Goal: Information Seeking & Learning: Check status

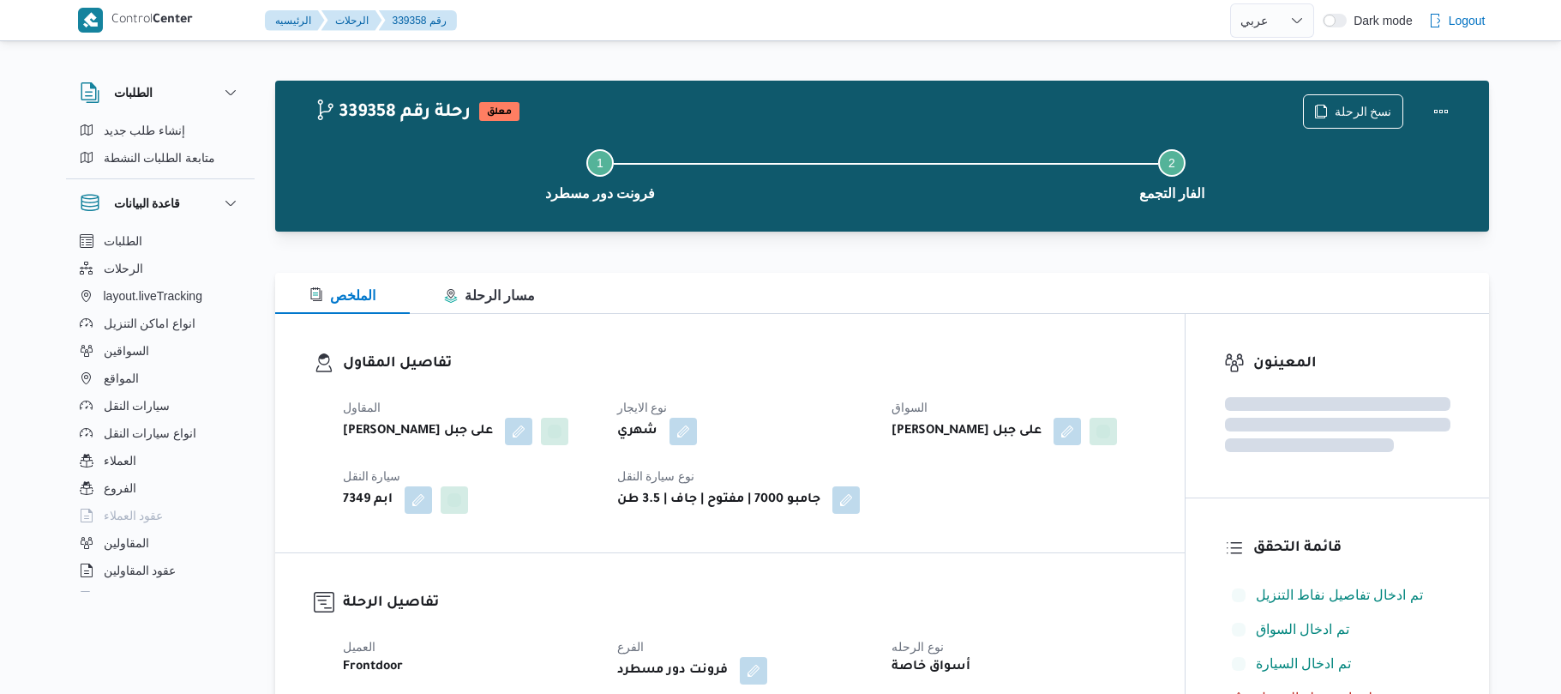
select select "ar"
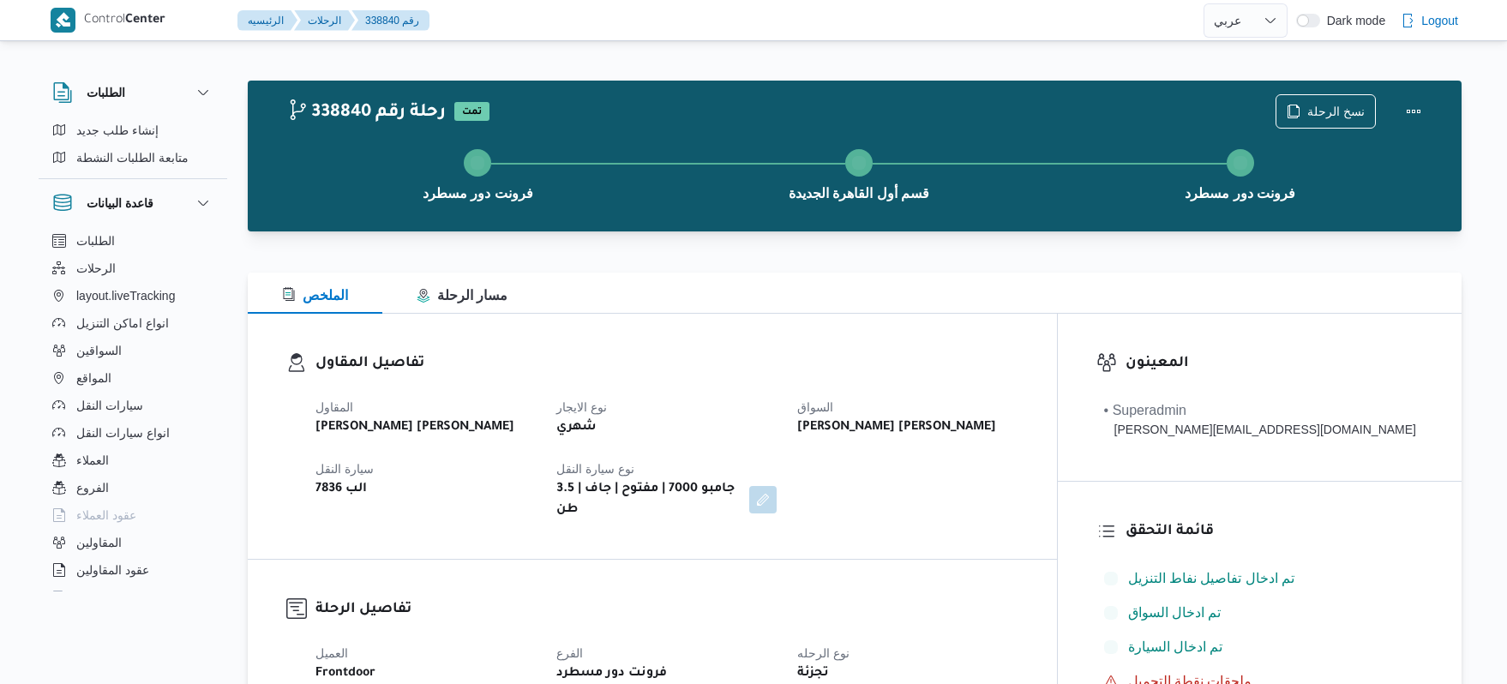
select select "ar"
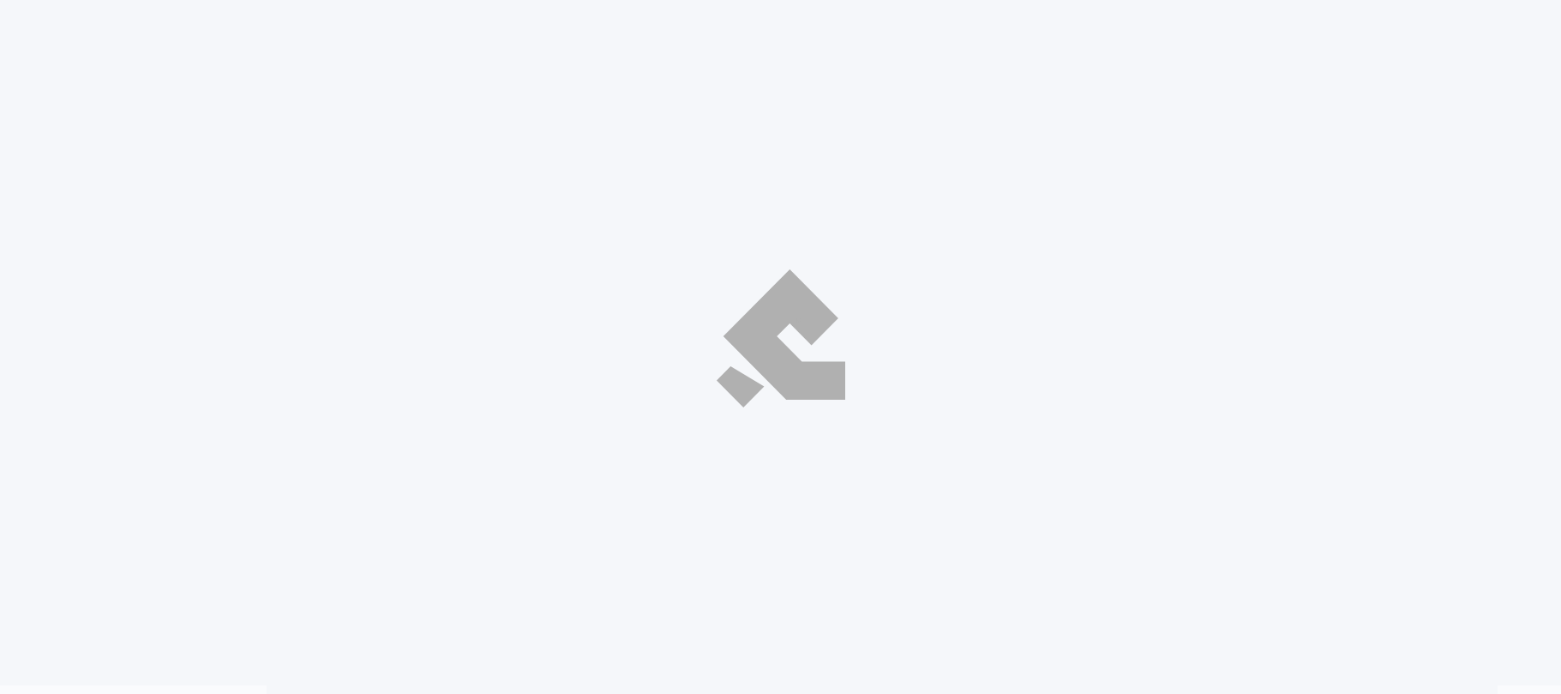
select select "ar"
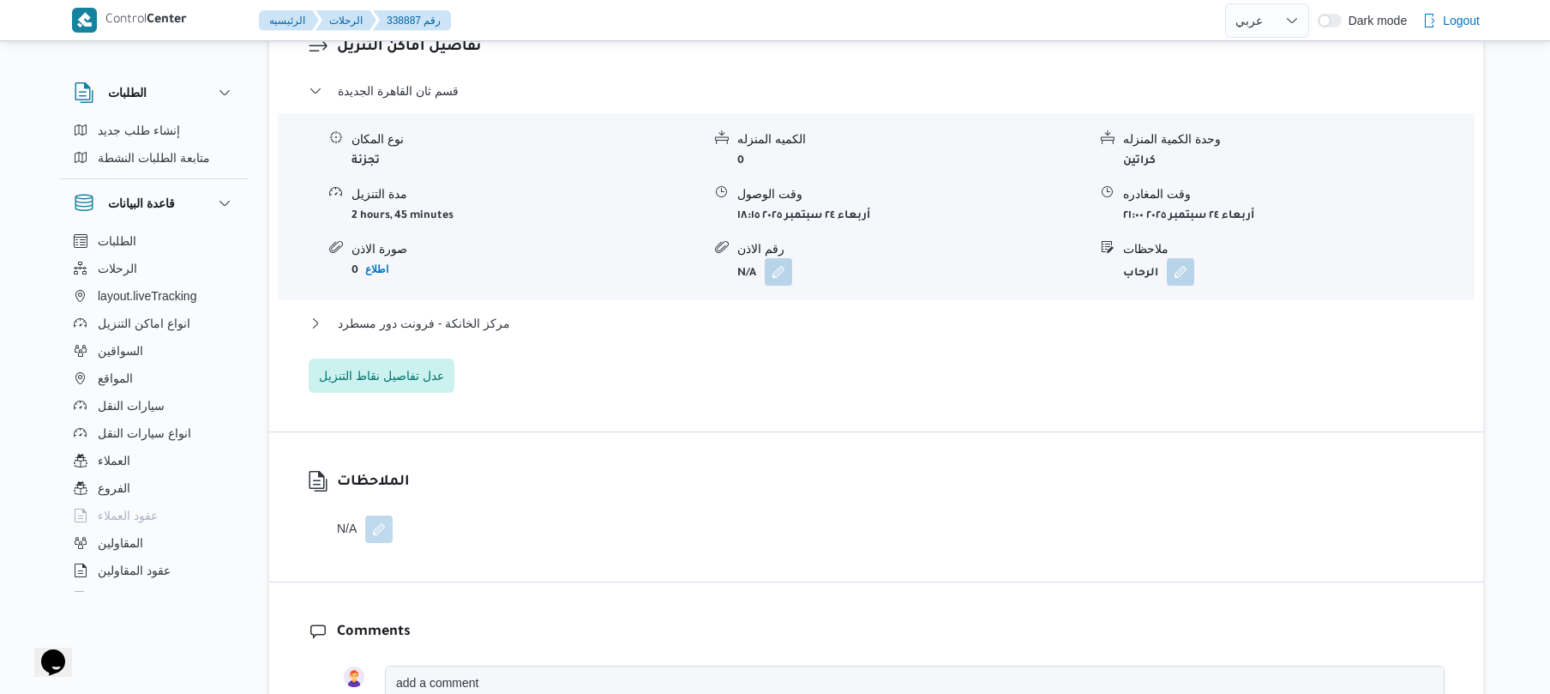
scroll to position [1414, 0]
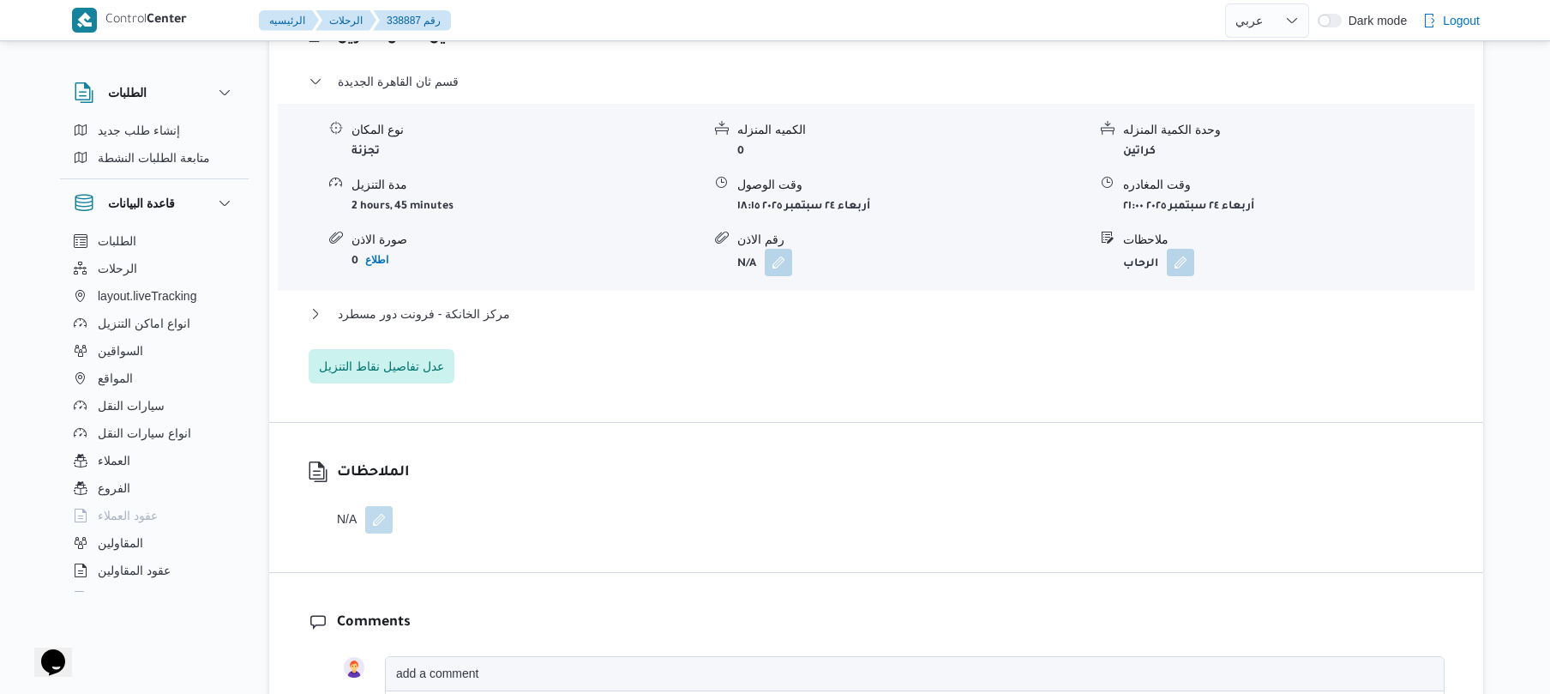
click at [893, 288] on div "قسم ثان القاهرة الجديدة نوع المكان تجزئة الكميه المنزله 0 وحدة الكمية المنزله ك…" at bounding box center [877, 227] width 1136 height 312
click at [888, 303] on button "مركز الخانكة - فرونت دور مسطرد" at bounding box center [877, 313] width 1136 height 21
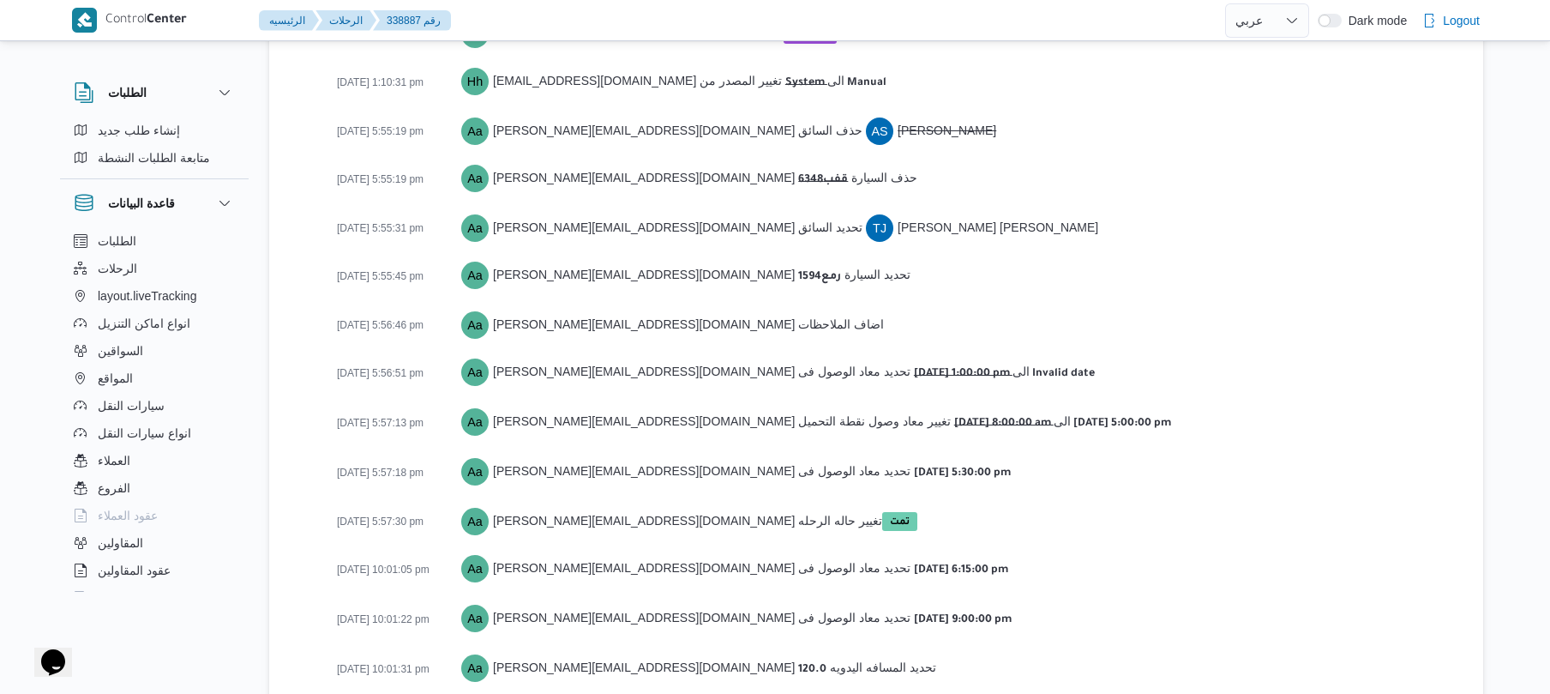
scroll to position [3110, 0]
click at [1214, 508] on div "24-09-2025 5:57:30 pm Aa ahmed.adel@illa.com.eg تغيير حاله الرحله تمت" at bounding box center [891, 523] width 1108 height 30
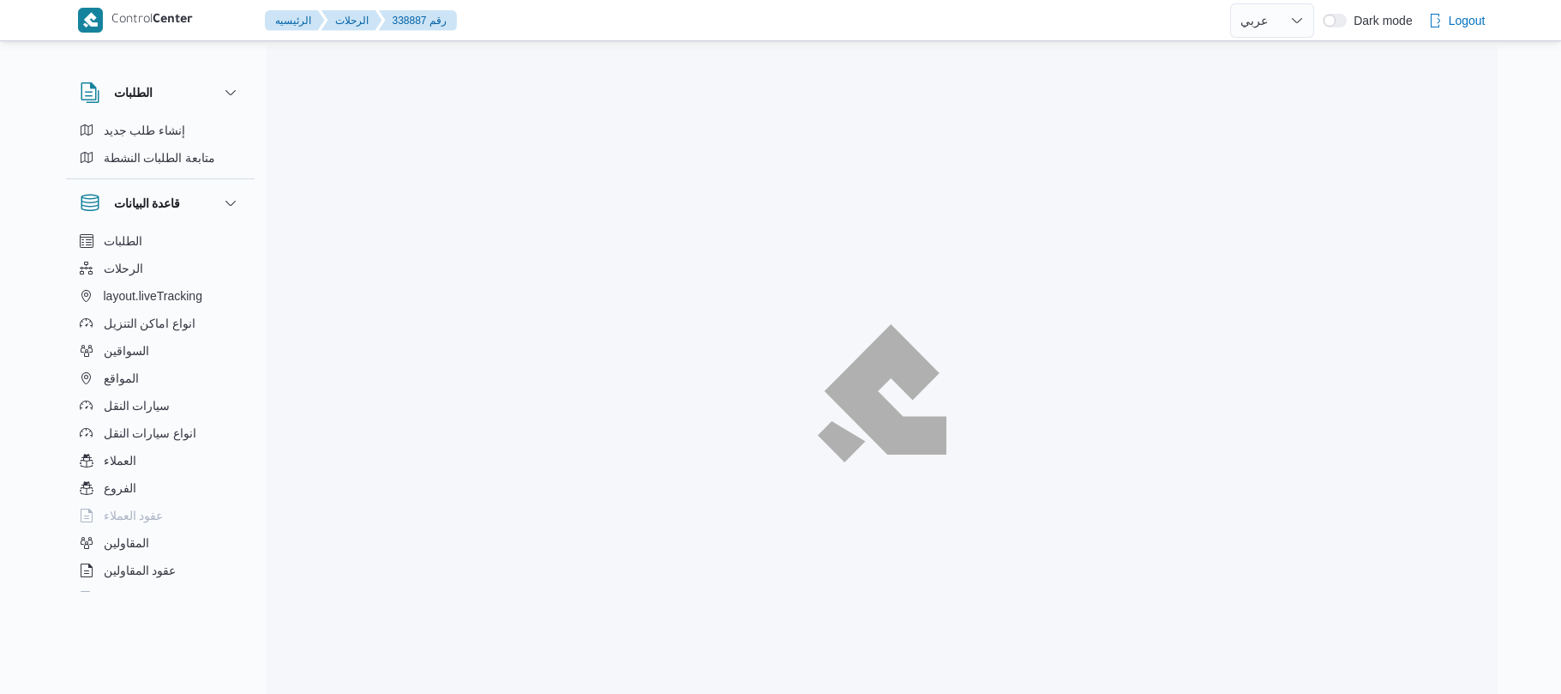
select select "ar"
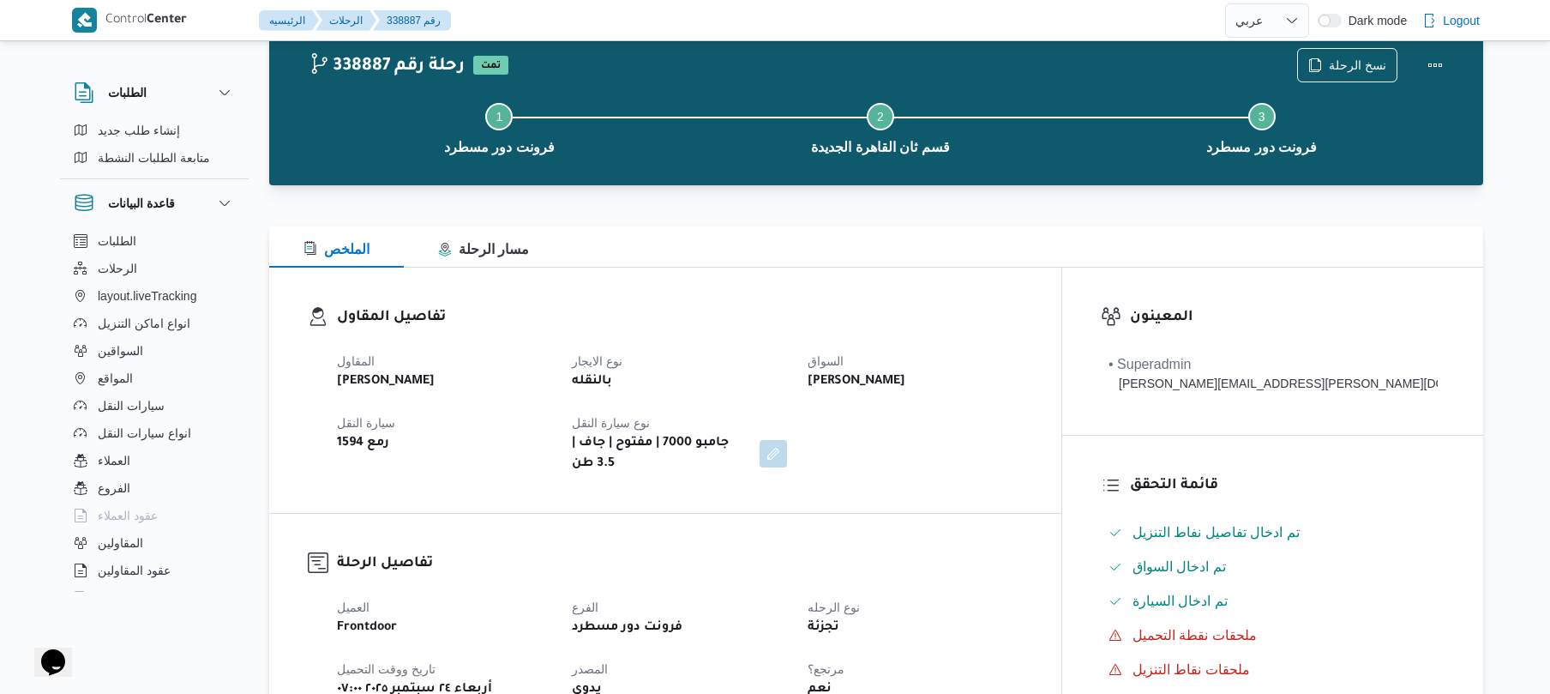
click at [850, 333] on dl "تفاصيل المقاول المقاول محمد صلاح عبداللطيف الشريف نوع الايجار بالنقله السواق تا…" at bounding box center [680, 390] width 686 height 168
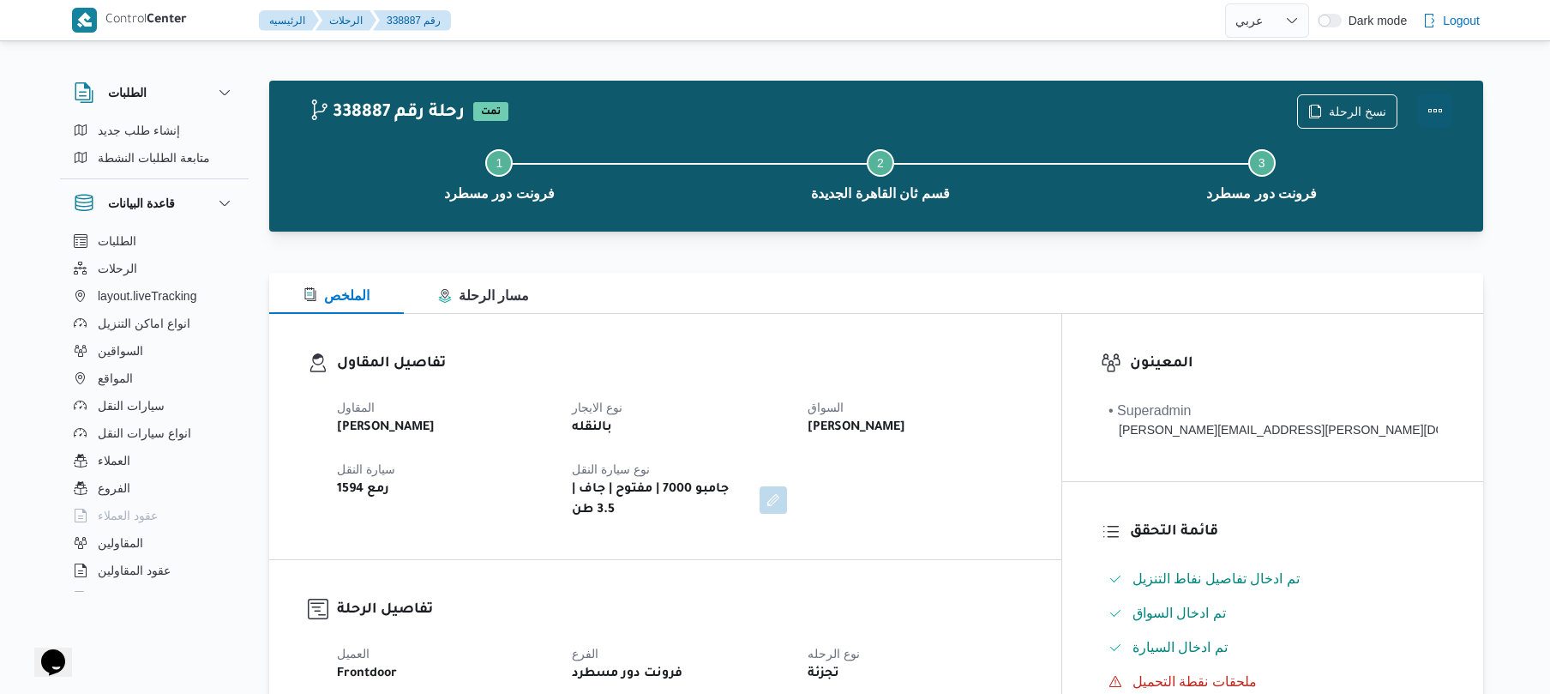
click at [1438, 110] on button "Actions" at bounding box center [1435, 110] width 34 height 34
